Goal: Information Seeking & Learning: Learn about a topic

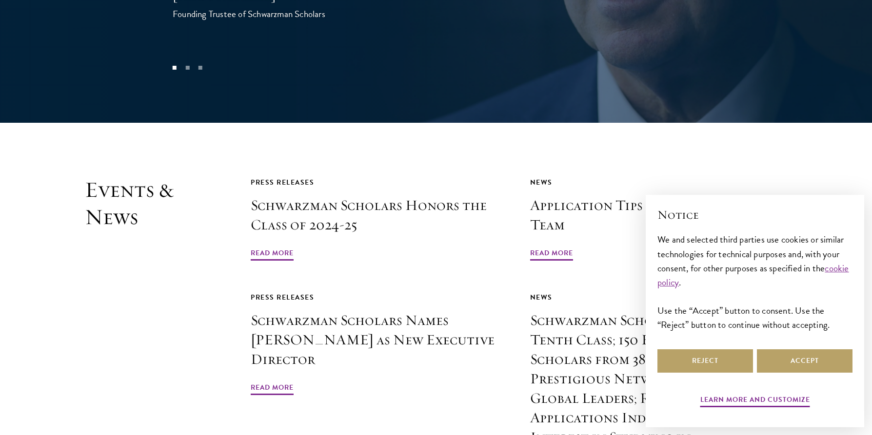
scroll to position [2236, 0]
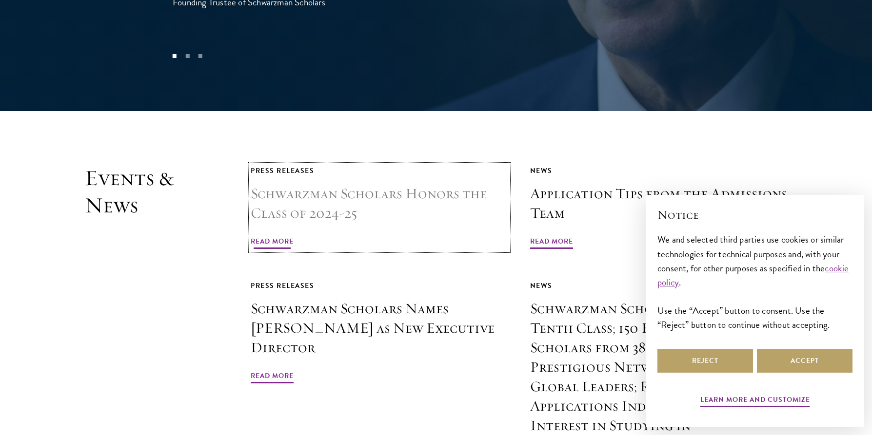
click at [264, 236] on span "Read More" at bounding box center [272, 243] width 43 height 15
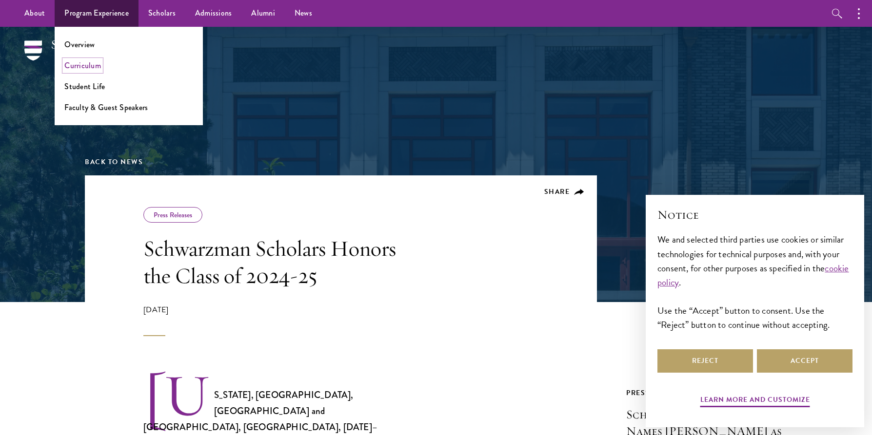
click at [93, 66] on link "Curriculum" at bounding box center [82, 65] width 37 height 11
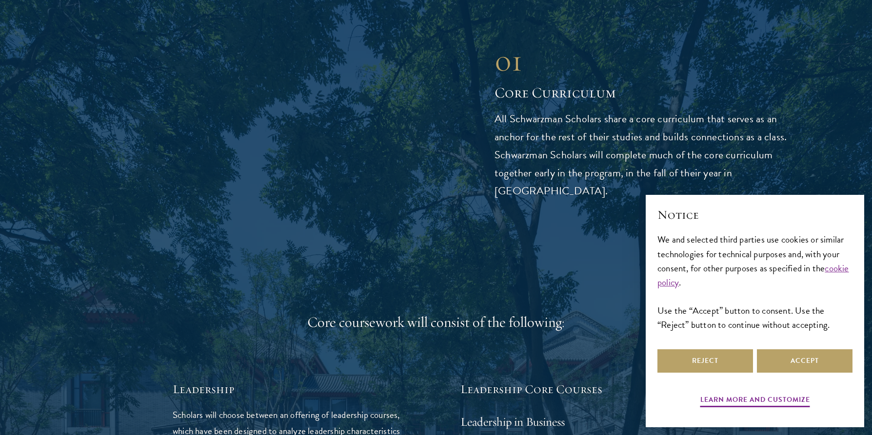
scroll to position [1308, 0]
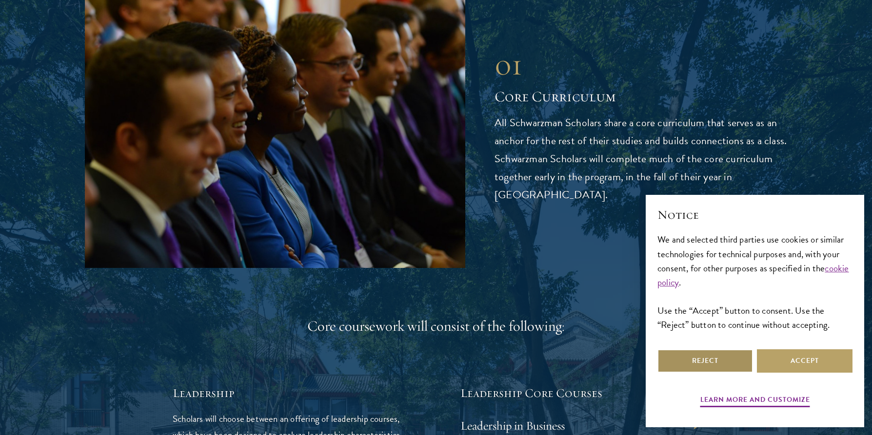
click at [734, 368] on button "Reject" at bounding box center [705, 361] width 96 height 23
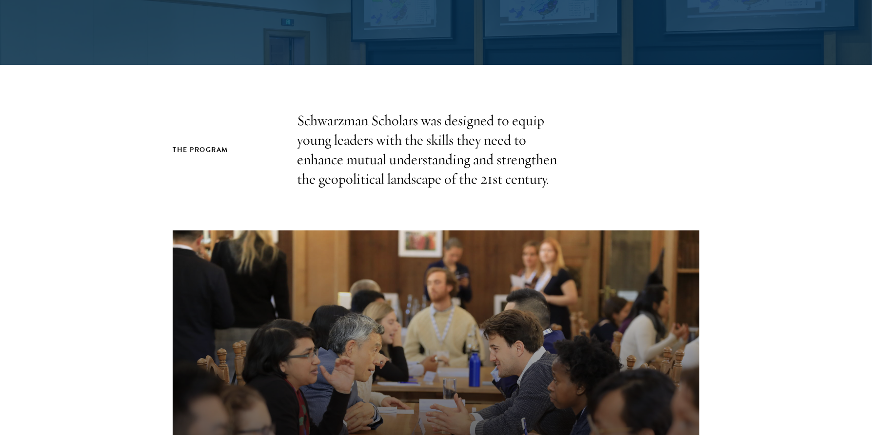
scroll to position [0, 0]
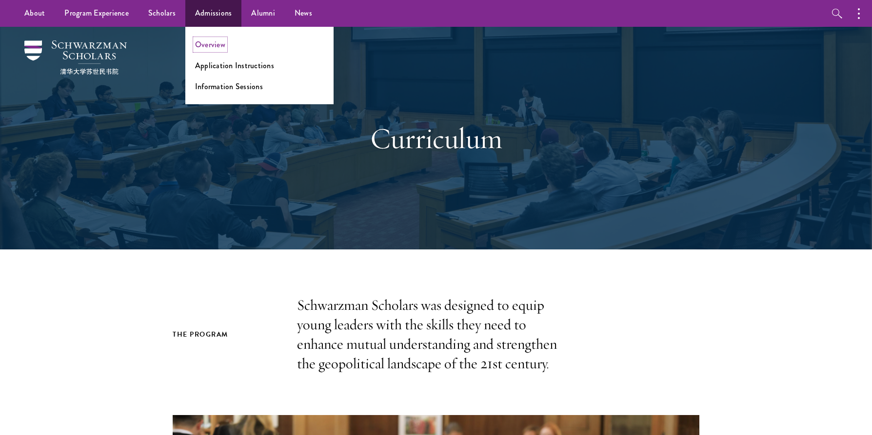
click at [213, 46] on link "Overview" at bounding box center [210, 44] width 30 height 11
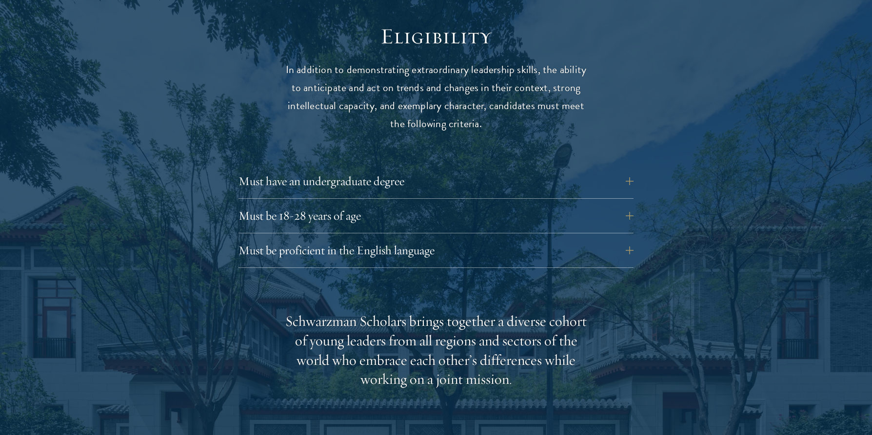
scroll to position [1282, 0]
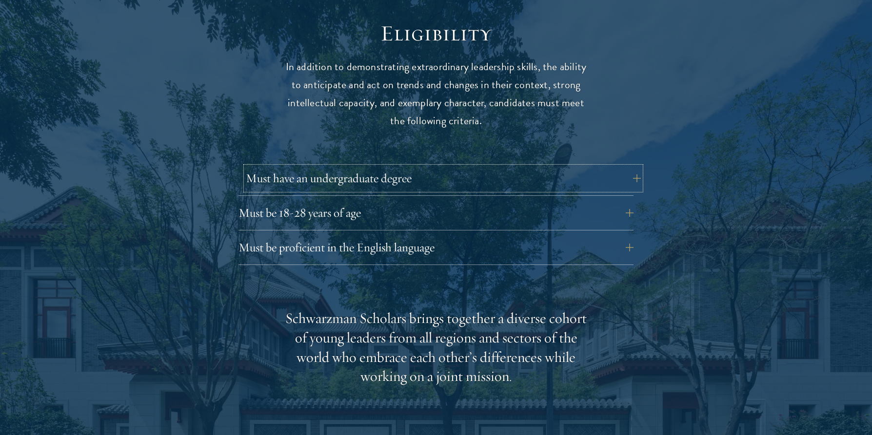
click at [341, 167] on button "Must have an undergraduate degree" at bounding box center [443, 178] width 395 height 23
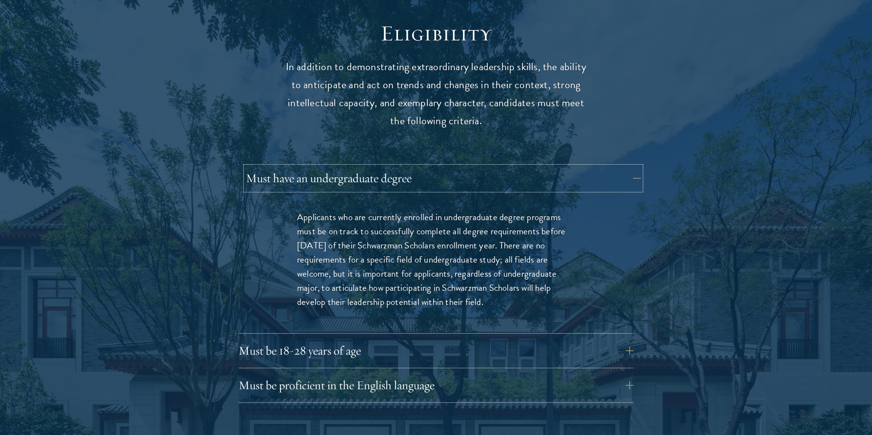
click at [341, 167] on button "Must have an undergraduate degree" at bounding box center [443, 178] width 395 height 23
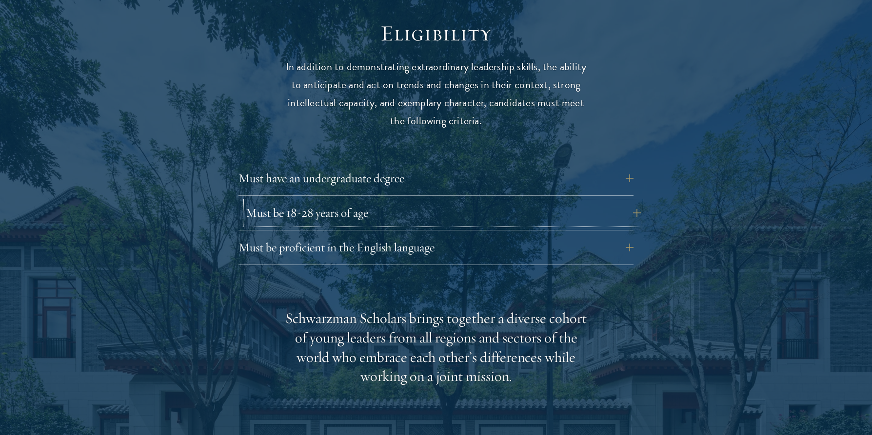
click at [339, 202] on button "Must be 18-28 years of age" at bounding box center [443, 212] width 395 height 23
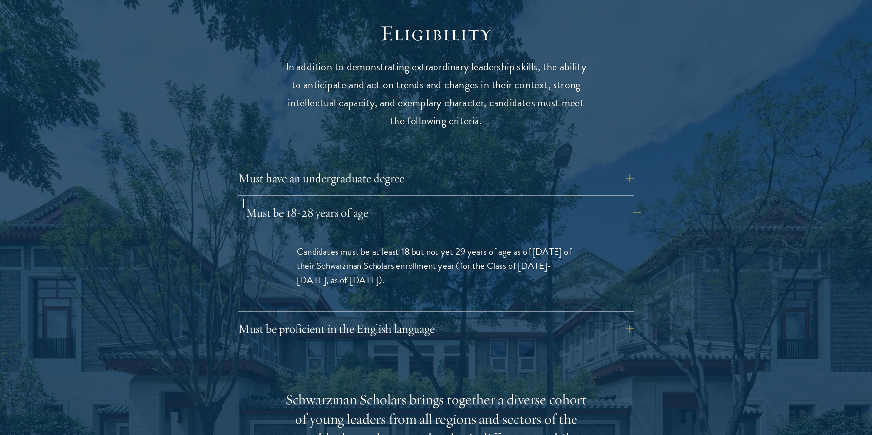
click at [339, 202] on button "Must be 18-28 years of age" at bounding box center [443, 212] width 395 height 23
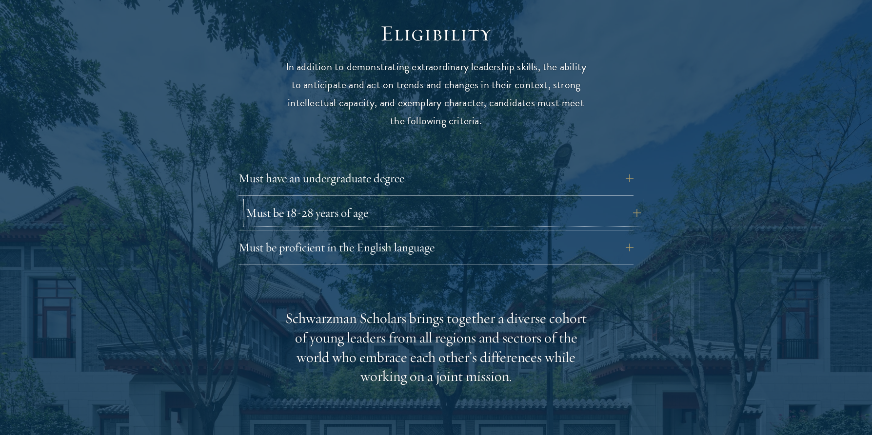
click at [341, 203] on button "Must be 18-28 years of age" at bounding box center [443, 212] width 395 height 23
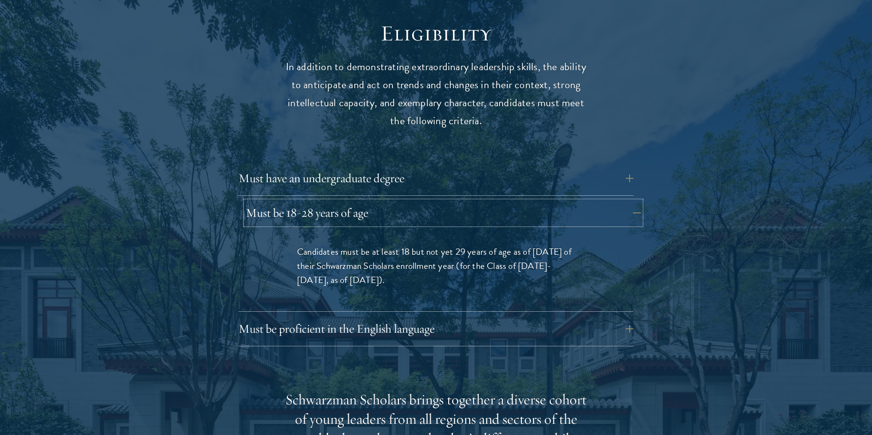
click at [341, 203] on button "Must be 18-28 years of age" at bounding box center [443, 212] width 395 height 23
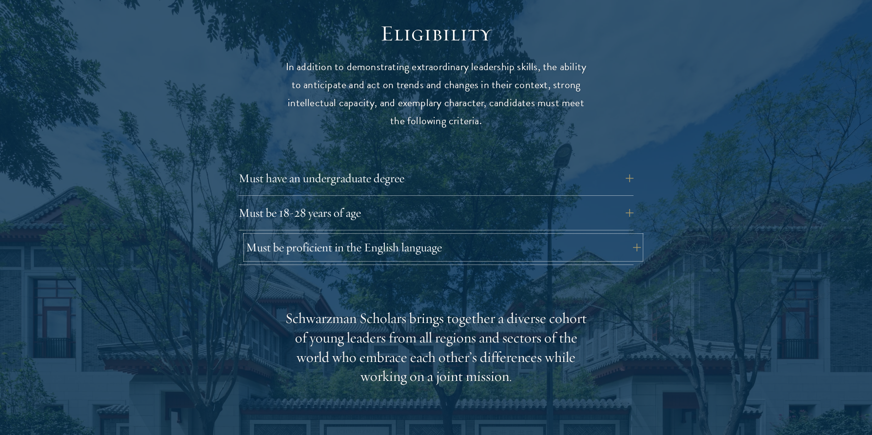
click at [348, 236] on button "Must be proficient in the English language" at bounding box center [443, 247] width 395 height 23
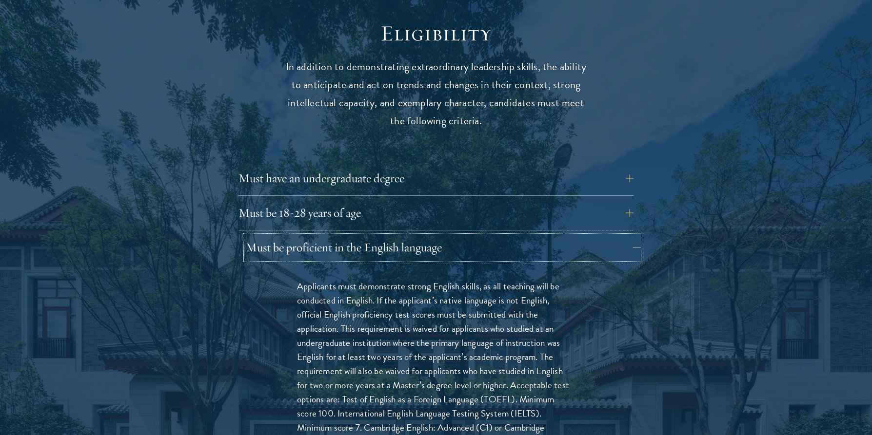
click at [348, 236] on button "Must be proficient in the English language" at bounding box center [443, 247] width 395 height 23
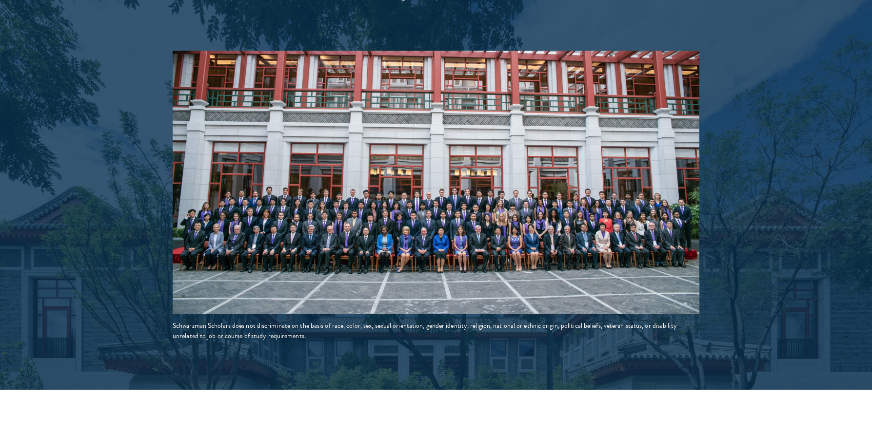
scroll to position [1669, 0]
